Goal: Task Accomplishment & Management: Complete application form

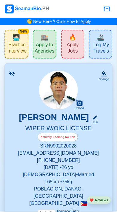
click at [43, 48] on span "Apply to Agencies" at bounding box center [45, 49] width 20 height 14
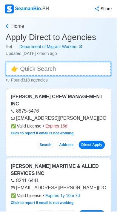
click at [32, 68] on input at bounding box center [58, 69] width 105 height 14
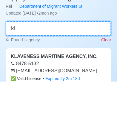
type input "k"
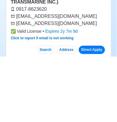
scroll to position [176, 0]
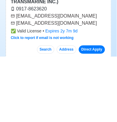
type input "trans"
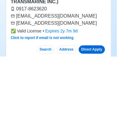
click at [92, 114] on link "Direct Apply" at bounding box center [92, 115] width 26 height 8
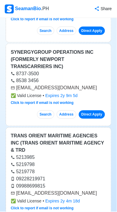
scroll to position [512, 0]
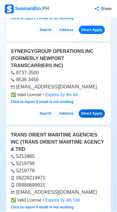
click at [95, 109] on link "Direct Apply" at bounding box center [92, 113] width 26 height 8
